Goal: Find specific page/section: Find specific page/section

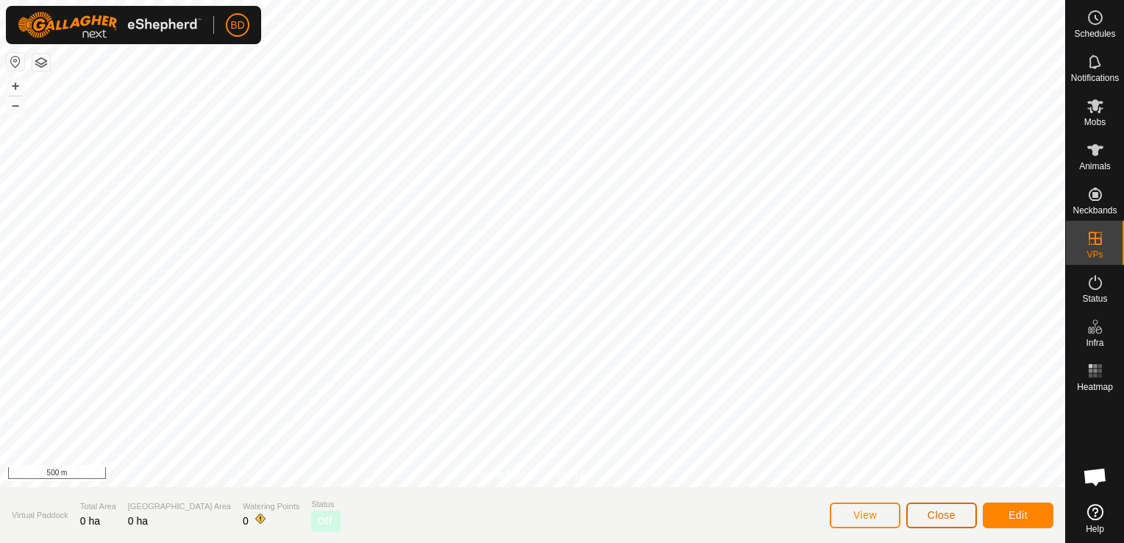
click at [929, 522] on button "Close" at bounding box center [941, 515] width 71 height 26
click at [935, 509] on span "Close" at bounding box center [941, 515] width 28 height 12
click at [17, 85] on button "+" at bounding box center [16, 86] width 18 height 18
